Goal: Information Seeking & Learning: Learn about a topic

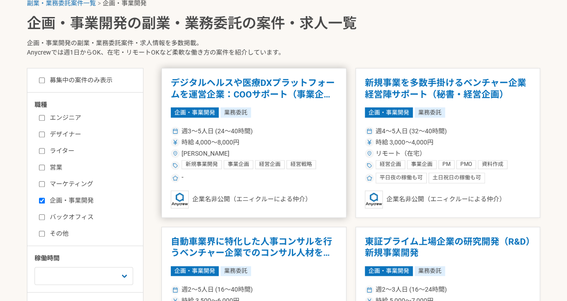
scroll to position [185, 0]
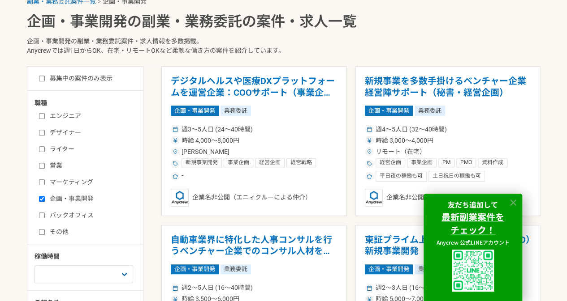
click at [515, 203] on icon at bounding box center [513, 203] width 10 height 10
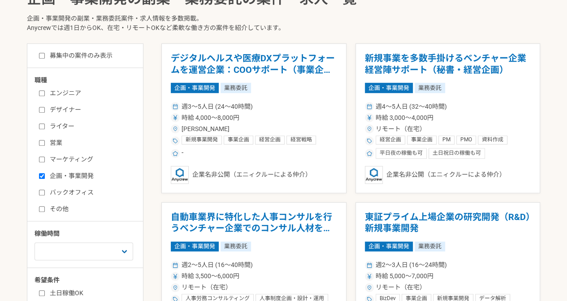
scroll to position [209, 0]
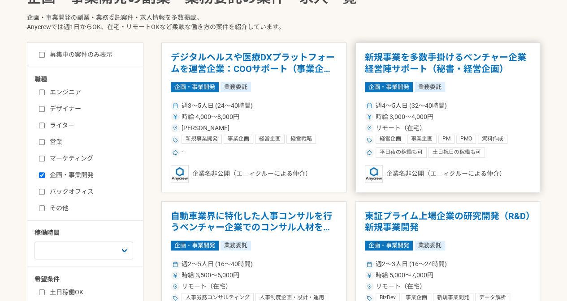
click at [420, 55] on h1 "新規事業を多数手掛けるベンチャー企業　経営陣サポート（秘書・経営企画）" at bounding box center [448, 63] width 166 height 23
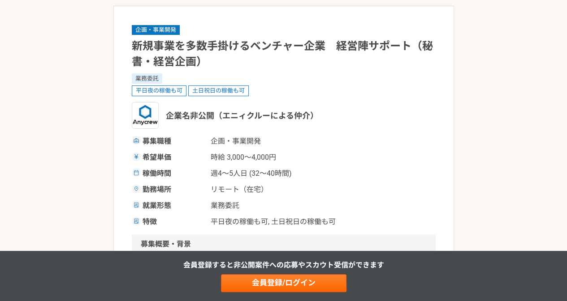
scroll to position [58, 0]
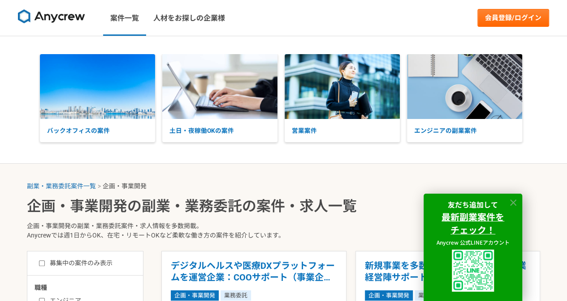
click at [512, 206] on icon at bounding box center [513, 203] width 10 height 10
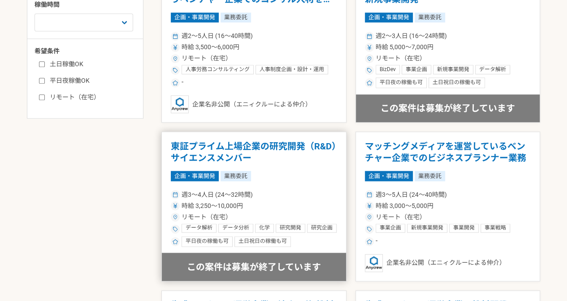
scroll to position [490, 0]
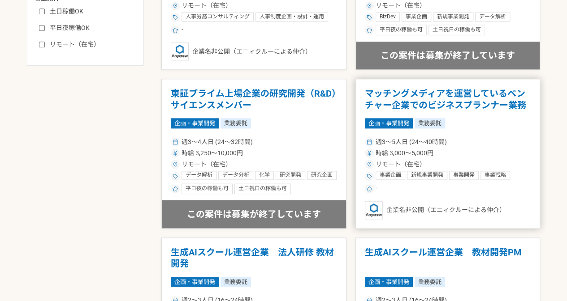
click at [469, 101] on h1 "マッチングメディアを運営しているベンチャー企業でのビジネスプランナー業務" at bounding box center [448, 99] width 166 height 23
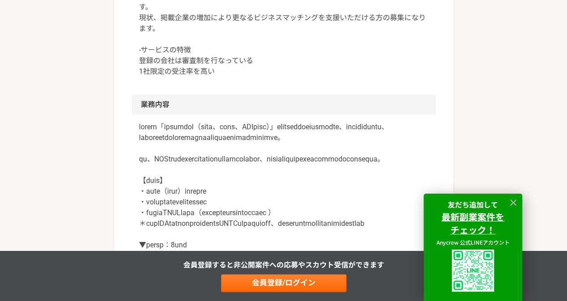
scroll to position [361, 0]
click at [515, 208] on div "友だち追加して 最新副業案件を チェック！ Anycrew 公式LINEアカウント" at bounding box center [472, 247] width 99 height 107
click at [513, 200] on icon at bounding box center [513, 203] width 10 height 10
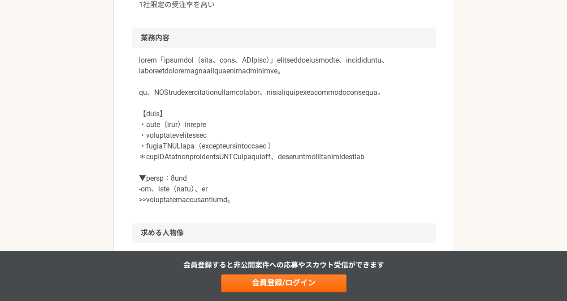
scroll to position [428, 0]
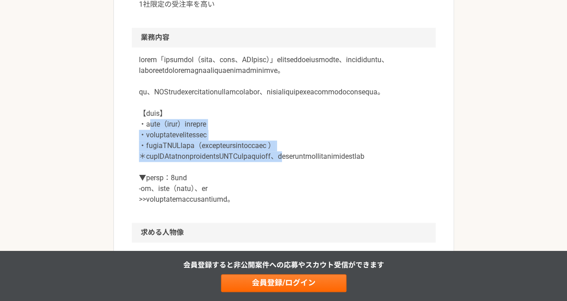
drag, startPoint x: 150, startPoint y: 145, endPoint x: 394, endPoint y: 174, distance: 245.8
click at [394, 174] on p at bounding box center [283, 130] width 289 height 150
click at [250, 183] on p at bounding box center [283, 130] width 289 height 150
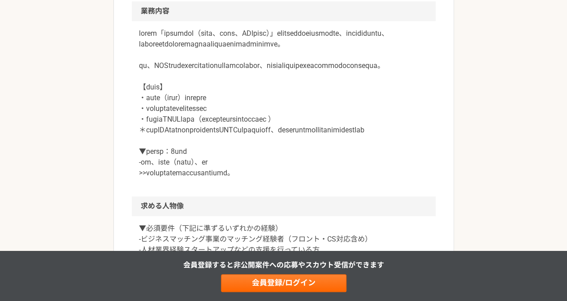
scroll to position [526, 0]
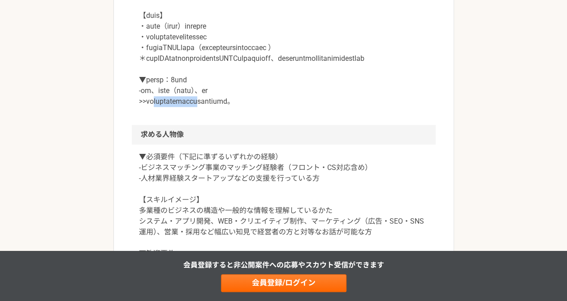
drag, startPoint x: 161, startPoint y: 131, endPoint x: 245, endPoint y: 132, distance: 84.2
click at [245, 107] on p at bounding box center [283, 32] width 289 height 150
click at [210, 195] on p "▼必須要件（下記に準ずるいずれかの経験） -ビジネスマッチング事業のマッチング経験者（フロント・CS対応含め） -人材業界経験スタートアップなどの支援を行って…" at bounding box center [283, 222] width 289 height 140
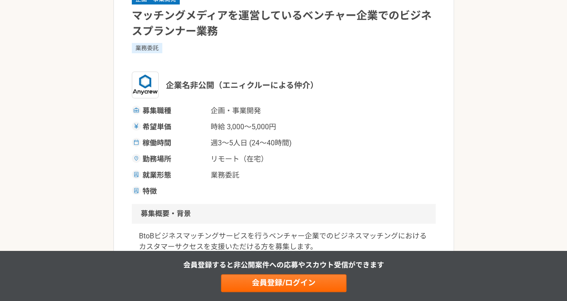
scroll to position [89, 0]
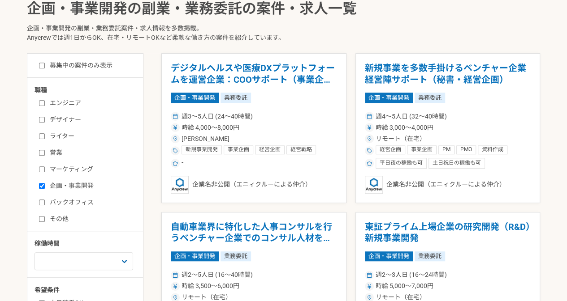
scroll to position [361, 0]
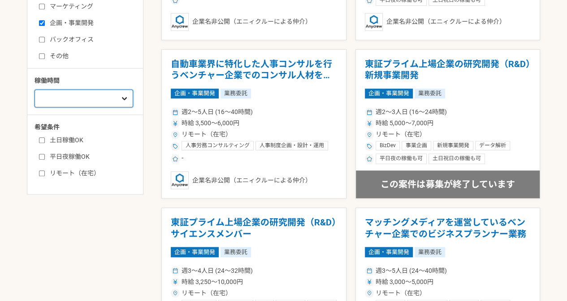
click at [98, 91] on select "週1人日（8時間）以下 週2人日（16時間）以下 週3人日（24時間）以下 週4人日（32時間）以下 週5人日（40時間）以下" at bounding box center [83, 99] width 99 height 18
select select "2"
click at [34, 90] on select "週1人日（8時間）以下 週2人日（16時間）以下 週3人日（24時間）以下 週4人日（32時間）以下 週5人日（40時間）以下" at bounding box center [83, 99] width 99 height 18
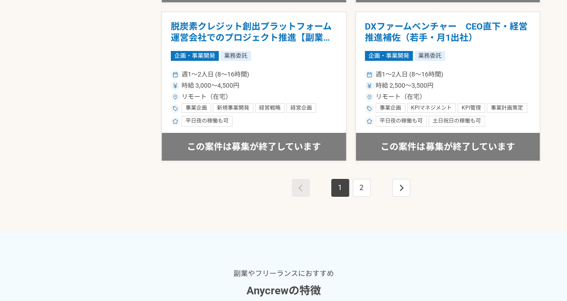
scroll to position [1676, 0]
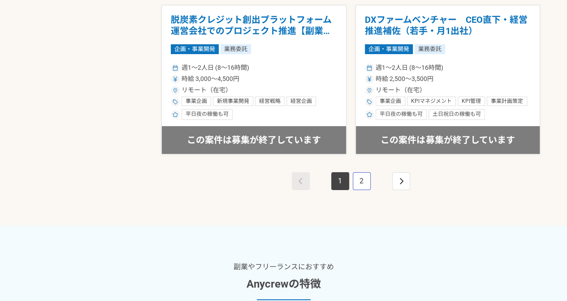
click at [367, 173] on link "2" at bounding box center [361, 181] width 18 height 18
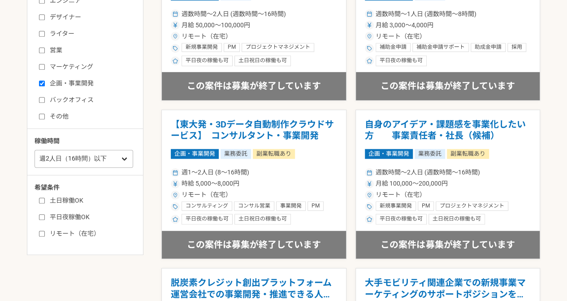
scroll to position [259, 0]
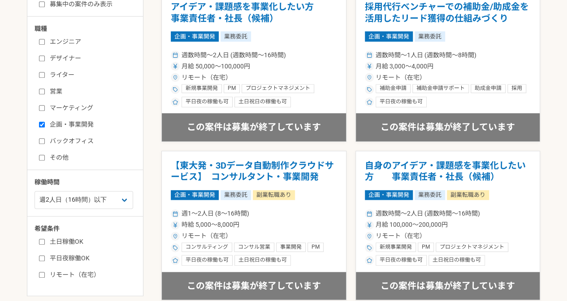
click at [50, 240] on label "土日稼働OK" at bounding box center [90, 241] width 103 height 9
click at [45, 240] on input "土日稼働OK" at bounding box center [42, 242] width 6 height 6
checkbox input "true"
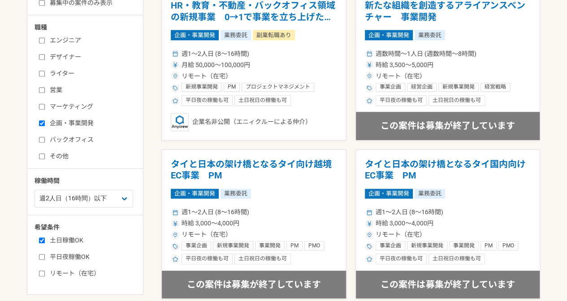
scroll to position [259, 0]
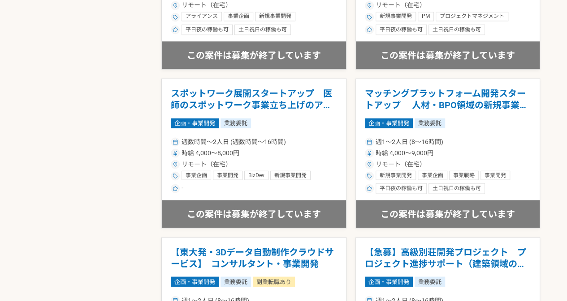
scroll to position [2133, 0]
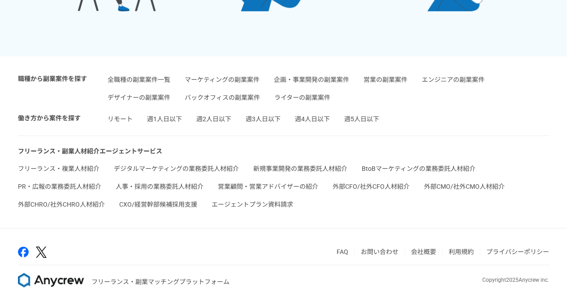
scroll to position [361, 0]
